Goal: Obtain resource: Download file/media

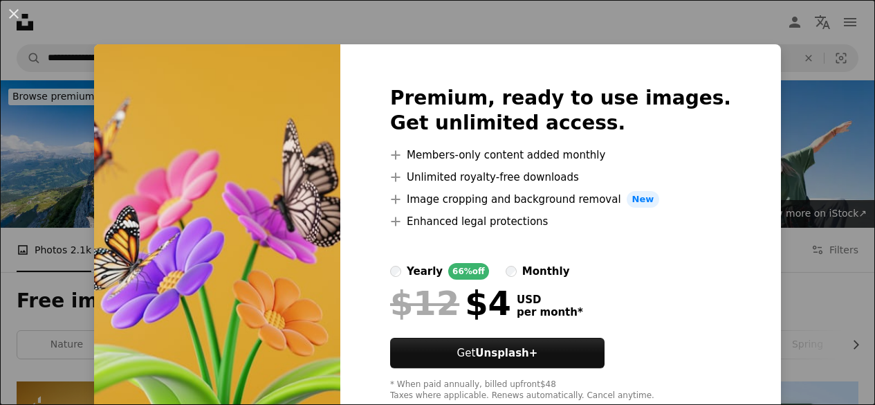
scroll to position [304, 0]
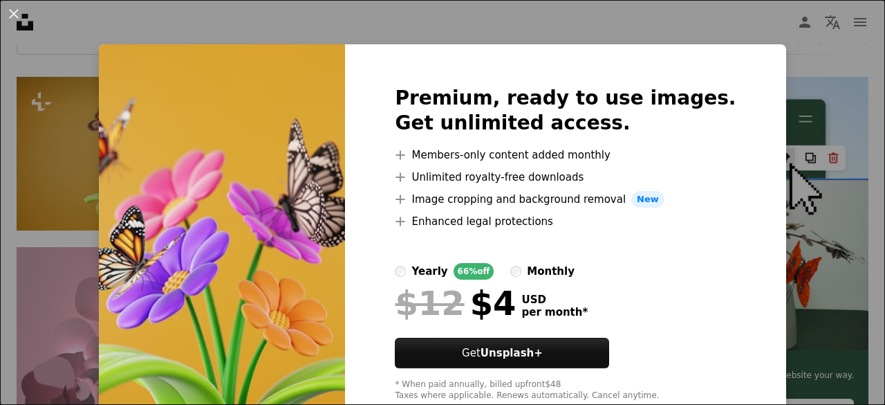
click at [77, 248] on div "An X shape Premium, ready to use images. Get unlimited access. A plus sign Memb…" at bounding box center [442, 202] width 885 height 405
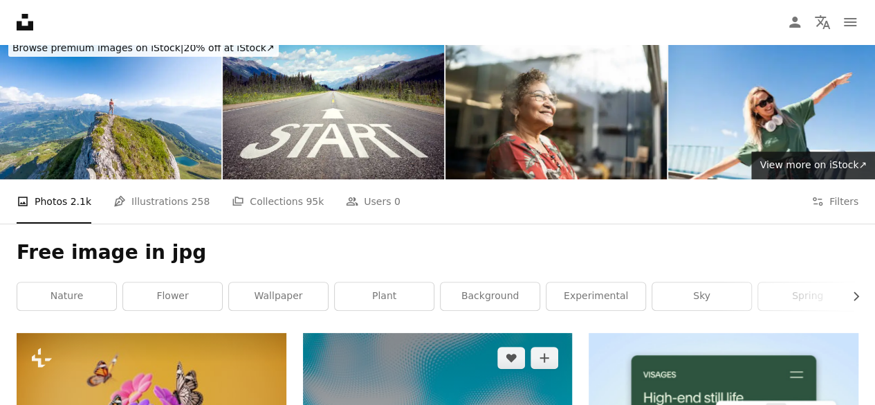
scroll to position [28, 0]
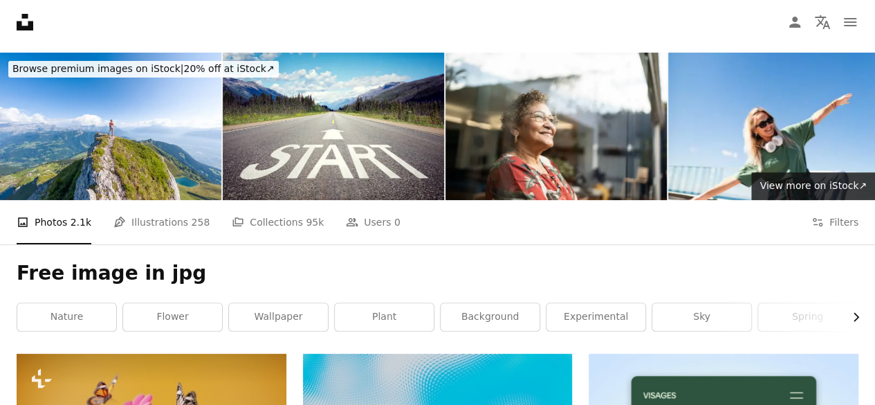
click at [856, 316] on icon "Chevron right" at bounding box center [856, 317] width 14 height 14
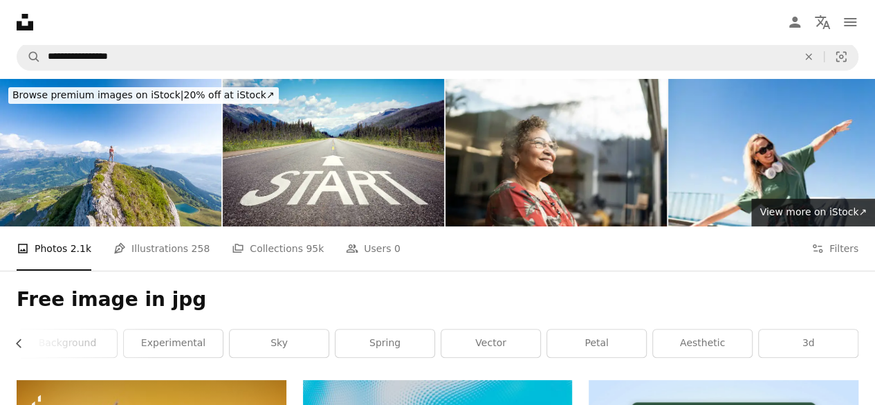
scroll to position [0, 0]
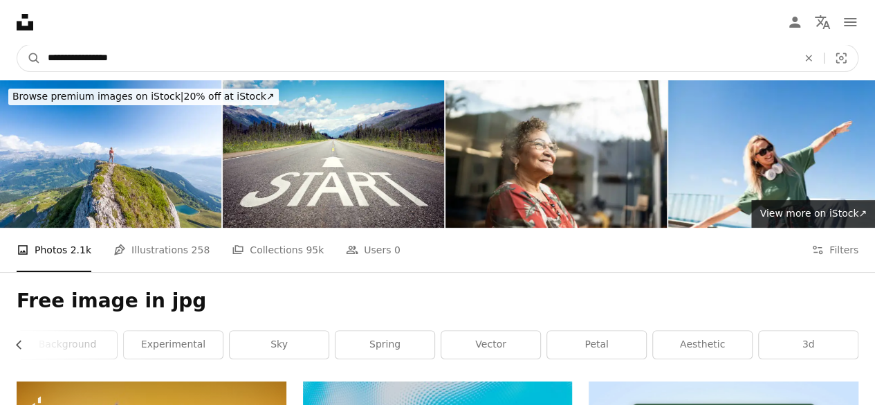
click at [195, 53] on input "**********" at bounding box center [417, 58] width 753 height 26
type input "**********"
click at [17, 45] on button "A magnifying glass" at bounding box center [29, 58] width 24 height 26
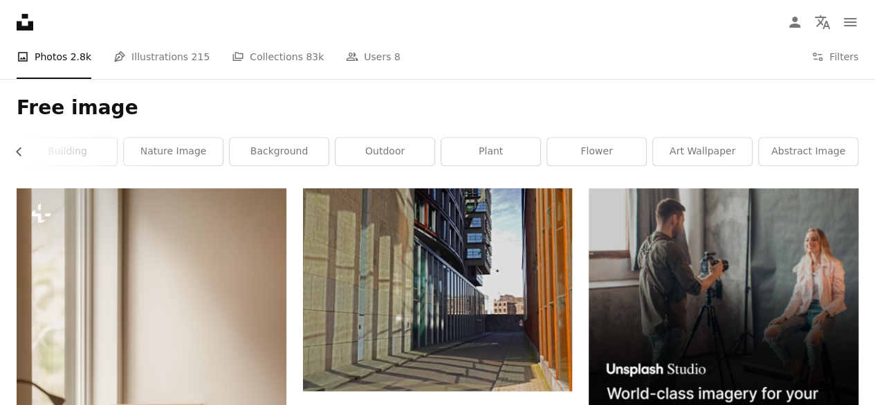
scroll to position [194, 0]
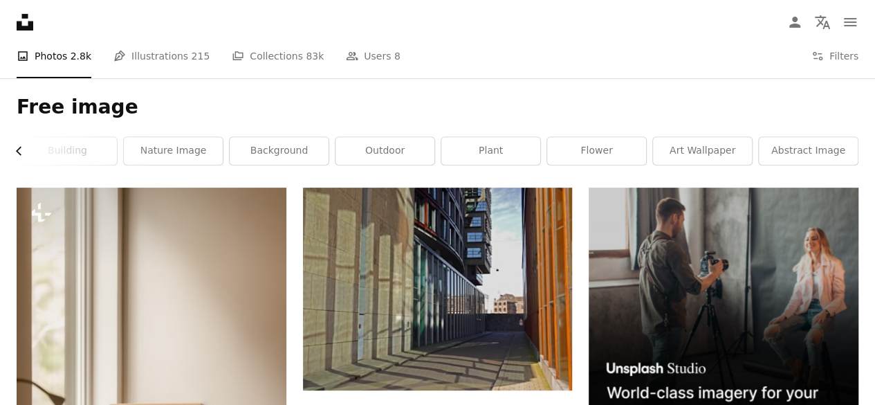
click at [17, 149] on icon "button" at bounding box center [19, 151] width 6 height 9
click at [17, 149] on link "free images" at bounding box center [66, 151] width 99 height 28
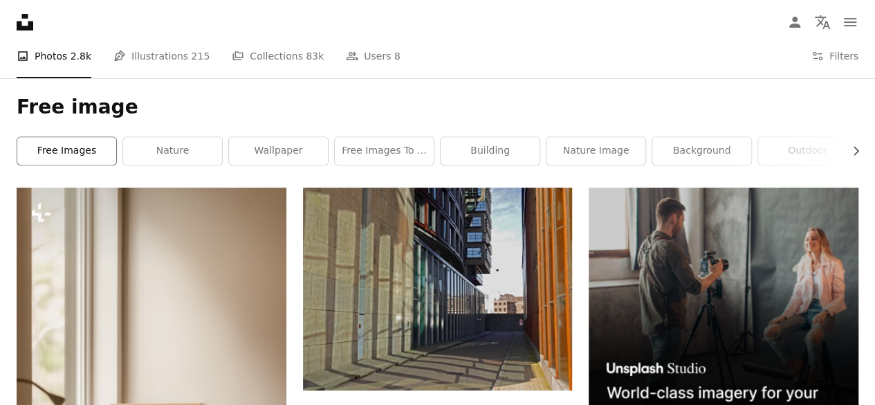
click at [17, 149] on link "free images" at bounding box center [66, 151] width 99 height 28
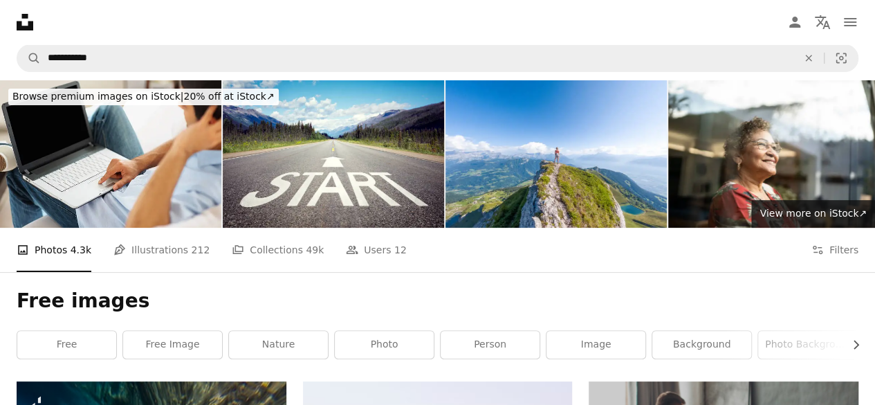
click at [299, 293] on h1 "Free images" at bounding box center [438, 300] width 842 height 25
click at [51, 348] on link "free" at bounding box center [66, 345] width 99 height 28
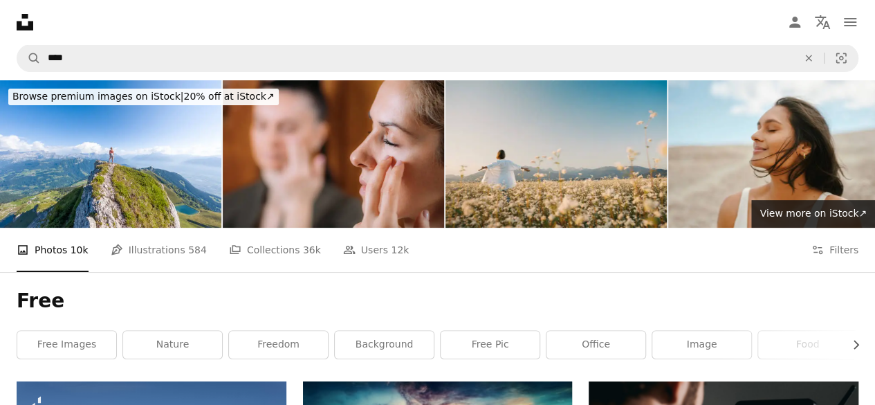
click at [210, 288] on h1 "Free" at bounding box center [438, 300] width 842 height 25
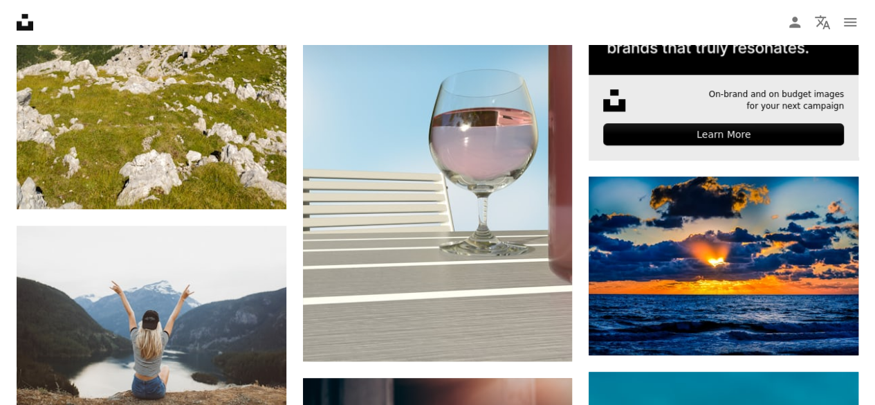
scroll to position [581, 0]
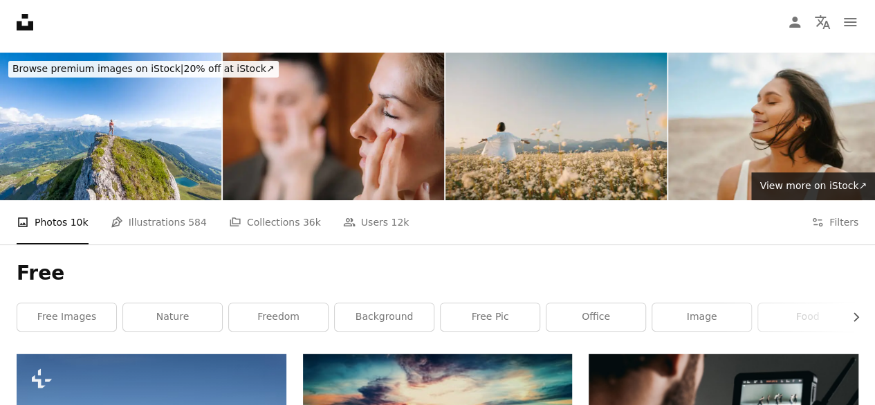
scroll to position [0, 0]
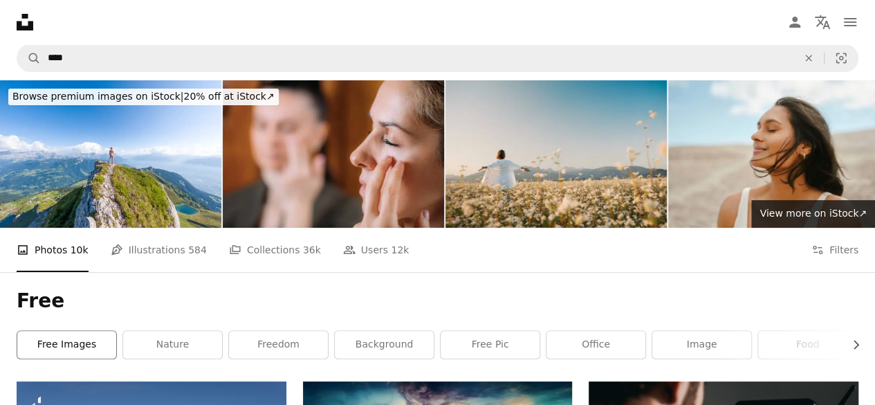
click at [62, 340] on link "free images" at bounding box center [66, 345] width 99 height 28
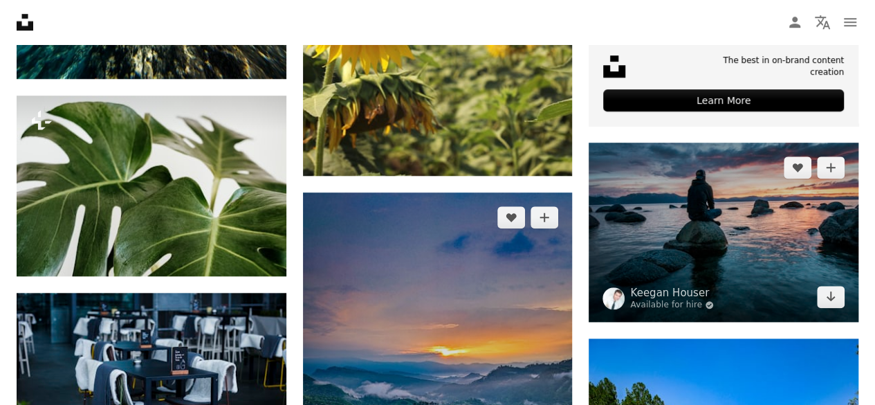
scroll to position [609, 0]
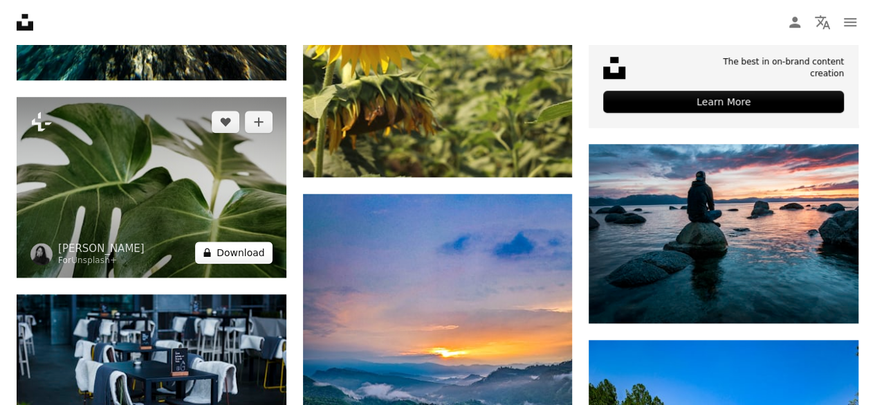
click at [226, 256] on button "A lock Download" at bounding box center [233, 252] width 77 height 22
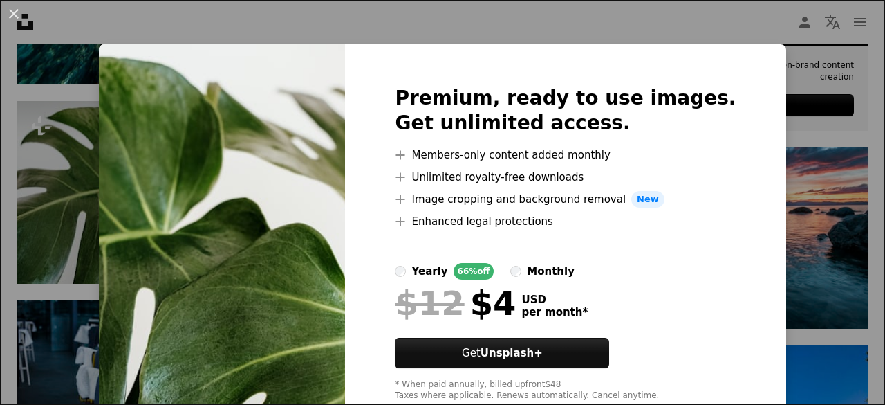
click at [781, 150] on div "An X shape Premium, ready to use images. Get unlimited access. A plus sign Memb…" at bounding box center [442, 202] width 885 height 405
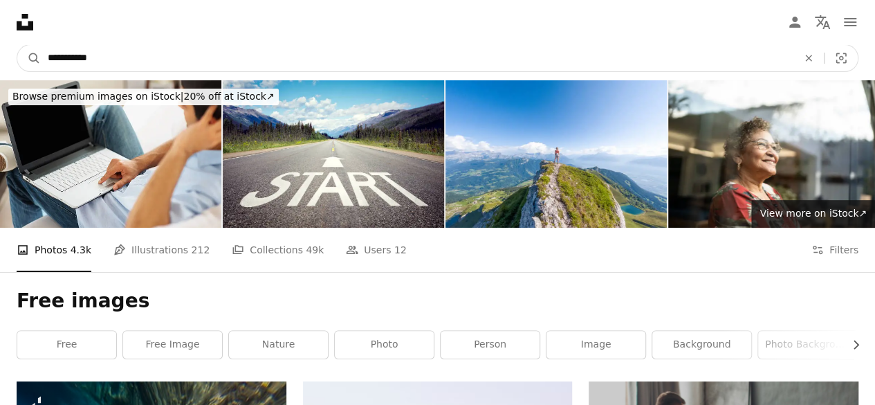
click at [120, 58] on input "**********" at bounding box center [417, 58] width 753 height 26
type input "**********"
click at [17, 45] on button "A magnifying glass" at bounding box center [29, 58] width 24 height 26
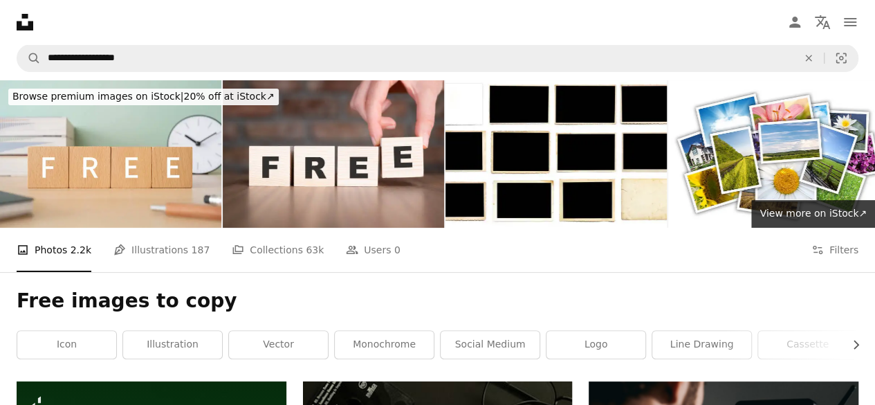
click at [280, 291] on h1 "Free images to copy" at bounding box center [438, 300] width 842 height 25
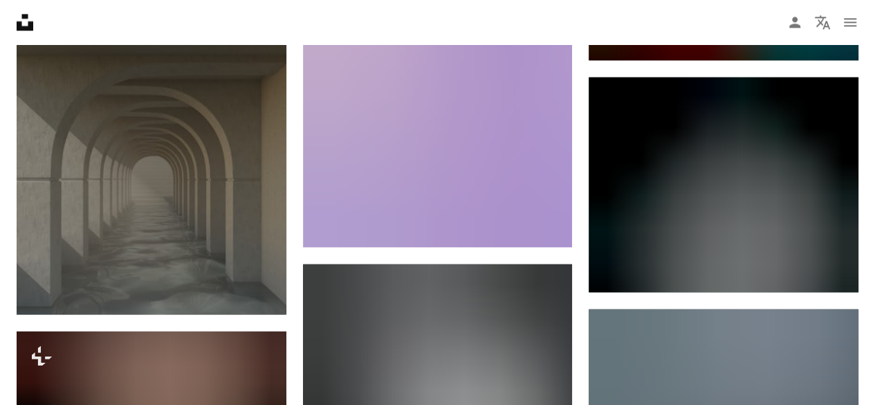
scroll to position [1076, 0]
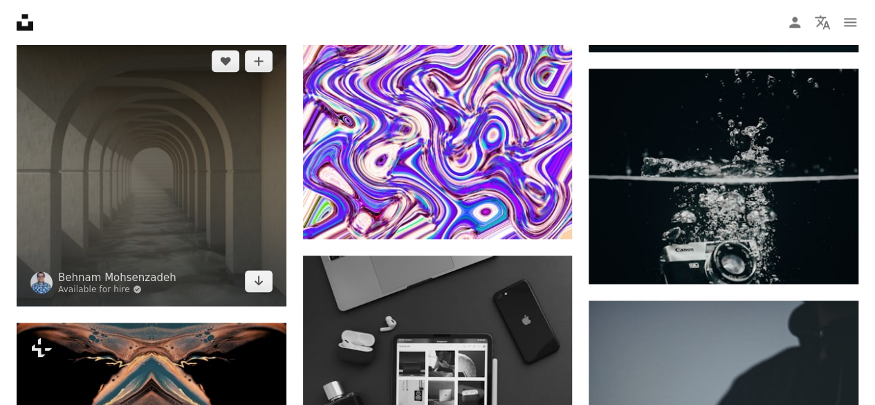
click at [120, 200] on img at bounding box center [152, 171] width 270 height 270
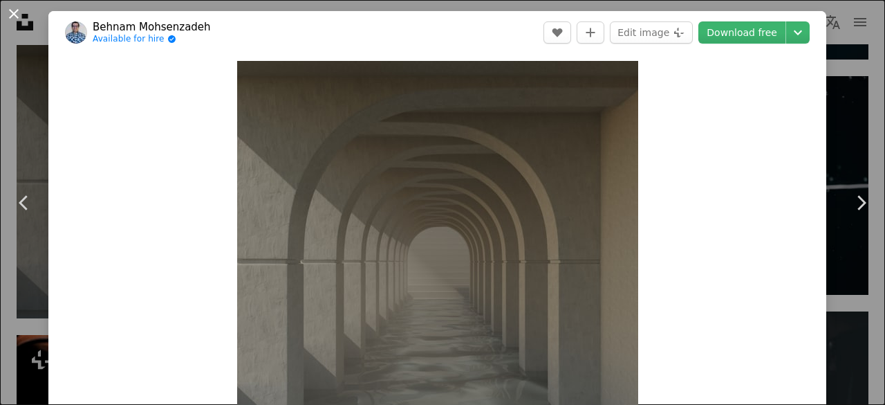
click at [15, 12] on button "An X shape" at bounding box center [14, 14] width 17 height 17
